Goal: Task Accomplishment & Management: Use online tool/utility

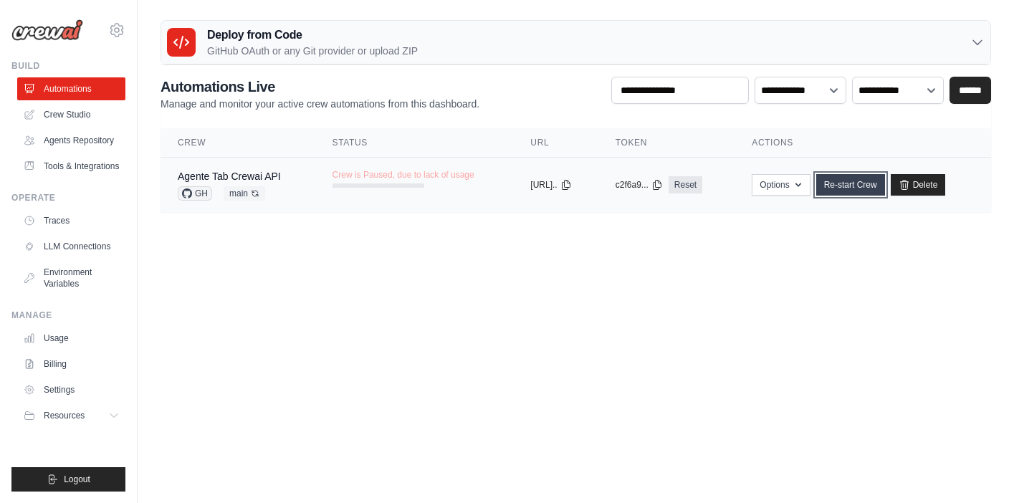
click at [858, 188] on link "Re-start Crew" at bounding box center [850, 184] width 69 height 21
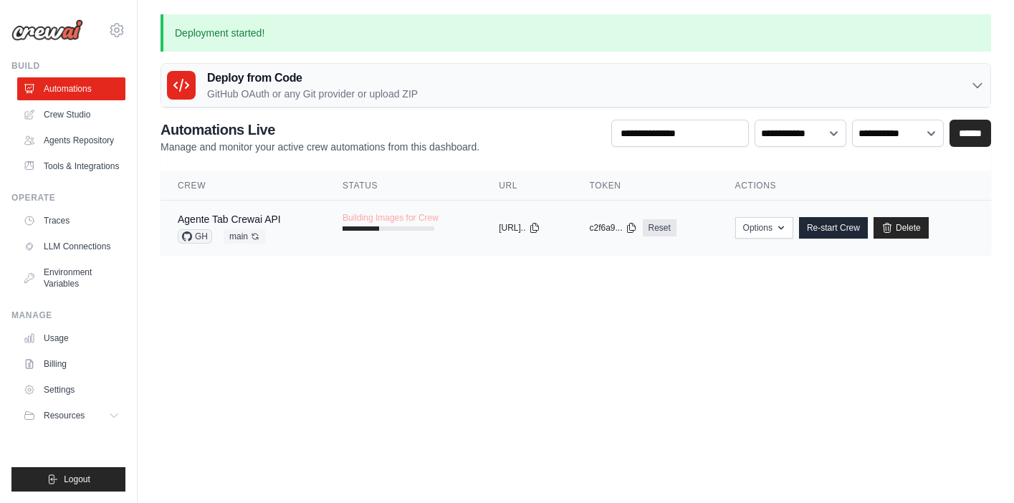
click at [325, 230] on td "Building Images for Crew" at bounding box center [403, 222] width 156 height 42
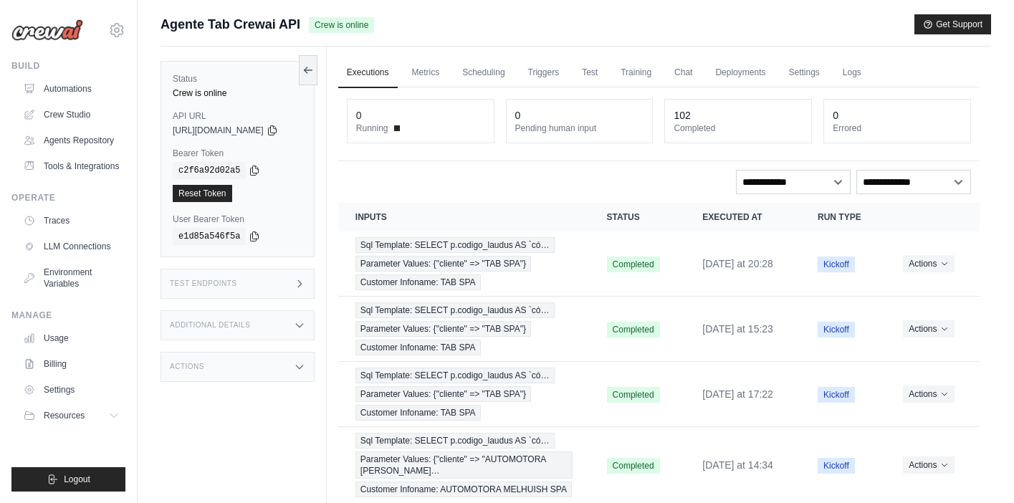
click at [272, 279] on div "Test Endpoints" at bounding box center [237, 284] width 154 height 30
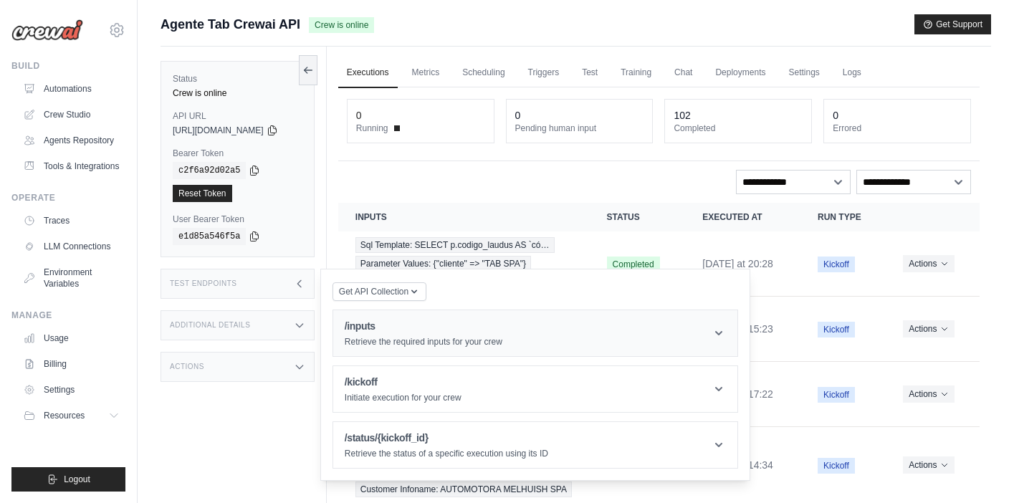
click at [469, 334] on div "/inputs Retrieve the required inputs for your crew" at bounding box center [424, 333] width 158 height 29
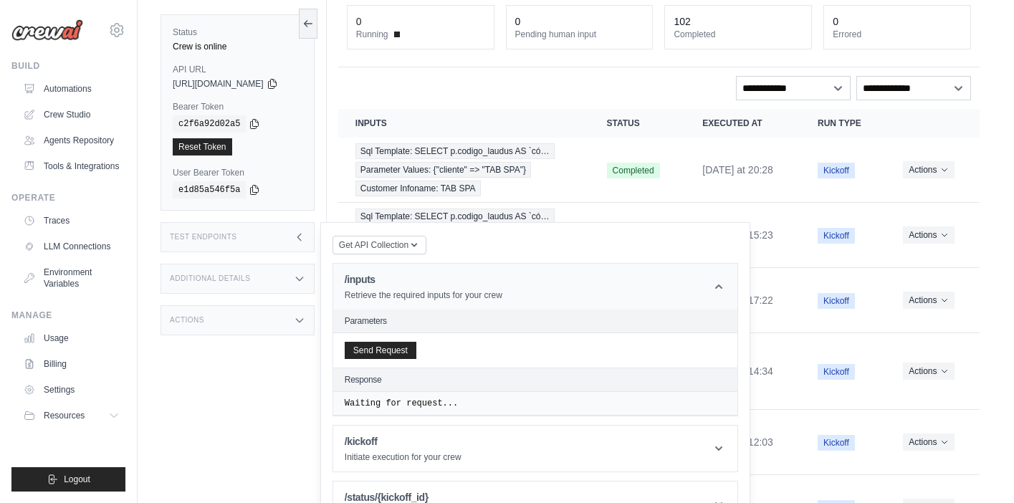
scroll to position [98, 0]
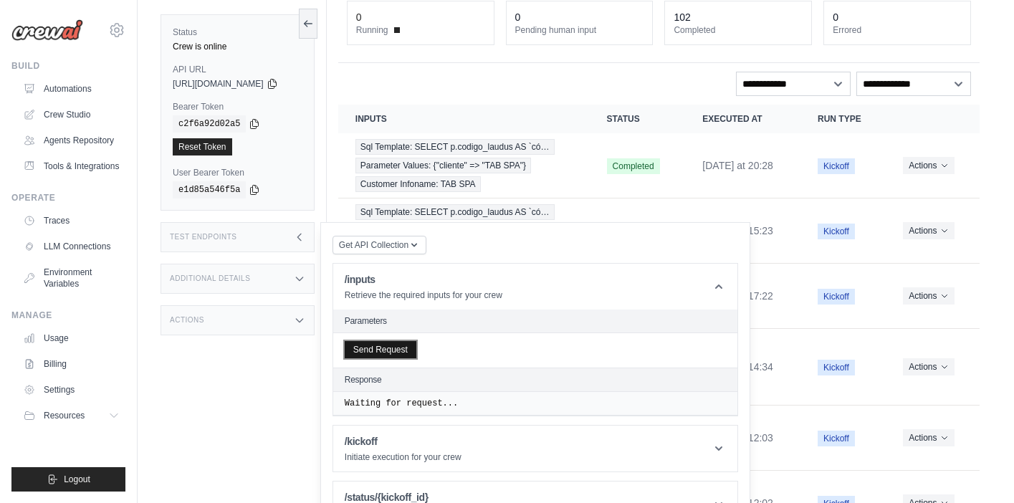
click at [388, 350] on button "Send Request" at bounding box center [381, 349] width 72 height 17
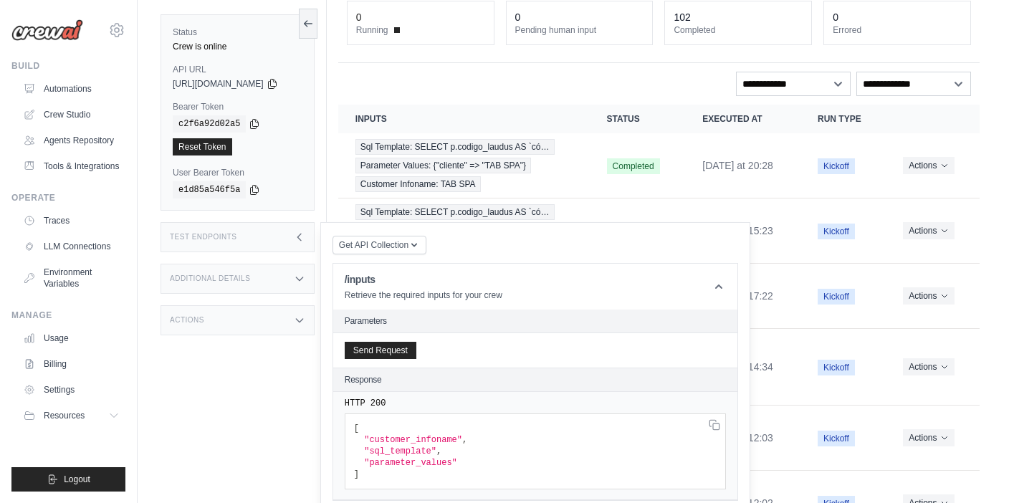
click at [251, 419] on div "Status Crew is online API URL copied https://agente-tab-crewai-api-155611bb-bff…" at bounding box center [243, 251] width 166 height 503
click at [72, 90] on link "Automations" at bounding box center [73, 88] width 108 height 23
